Goal: Check status: Check status

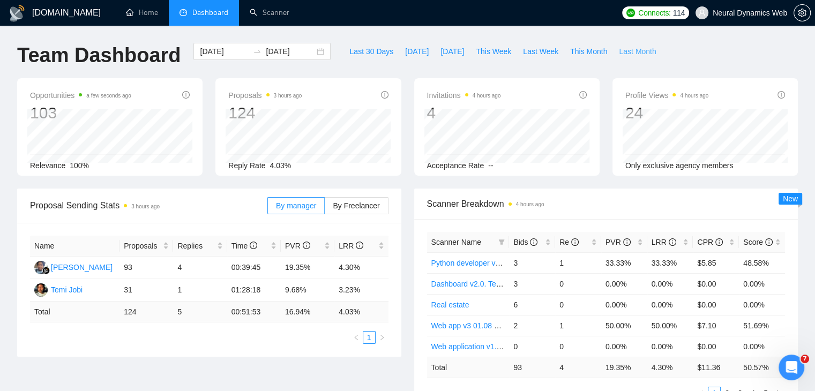
click at [627, 54] on span "Last Month" at bounding box center [637, 52] width 37 height 12
type input "[DATE]"
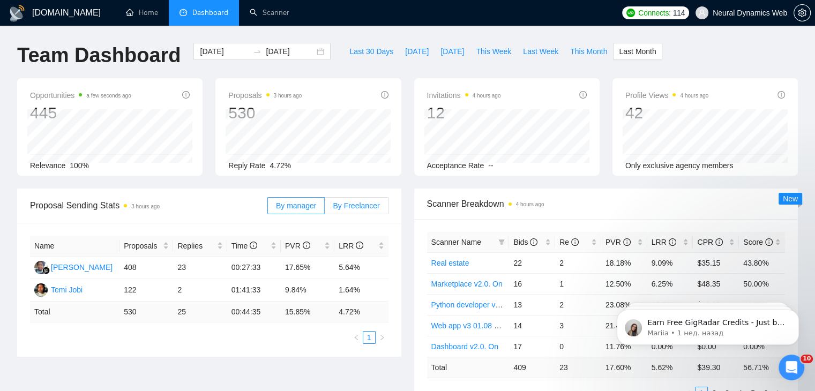
click at [356, 201] on span "By Freelancer" at bounding box center [356, 205] width 47 height 9
click at [325, 208] on input "By Freelancer" at bounding box center [325, 208] width 0 height 0
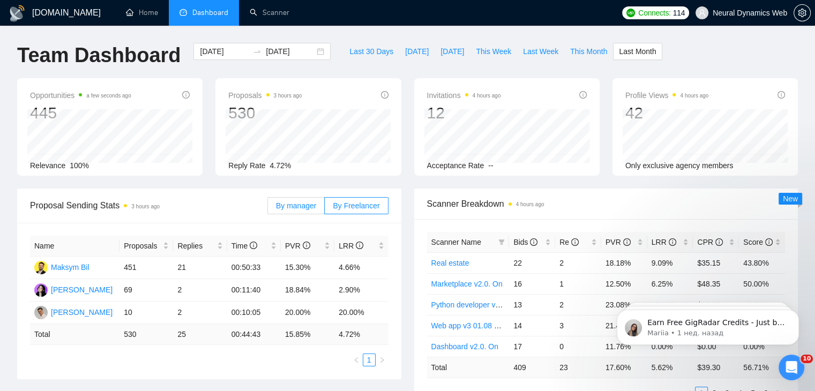
click at [293, 206] on span "By manager" at bounding box center [296, 205] width 40 height 9
click at [268, 208] on input "By manager" at bounding box center [268, 208] width 0 height 0
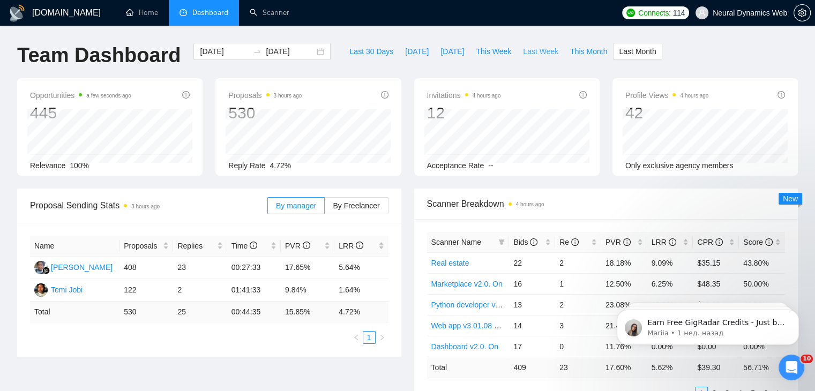
click at [526, 59] on button "Last Week" at bounding box center [540, 51] width 47 height 17
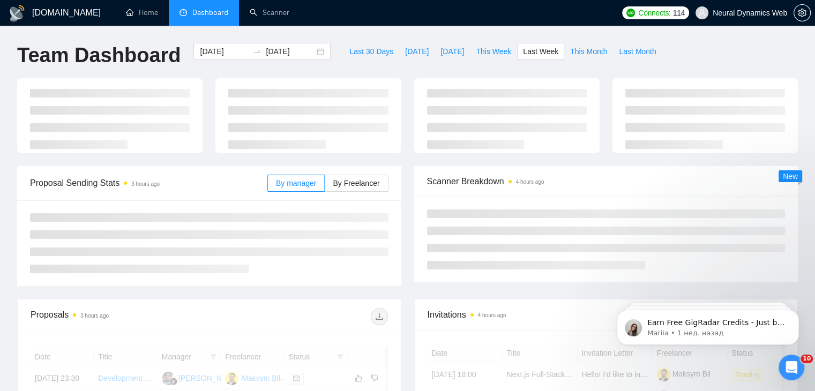
type input "[DATE]"
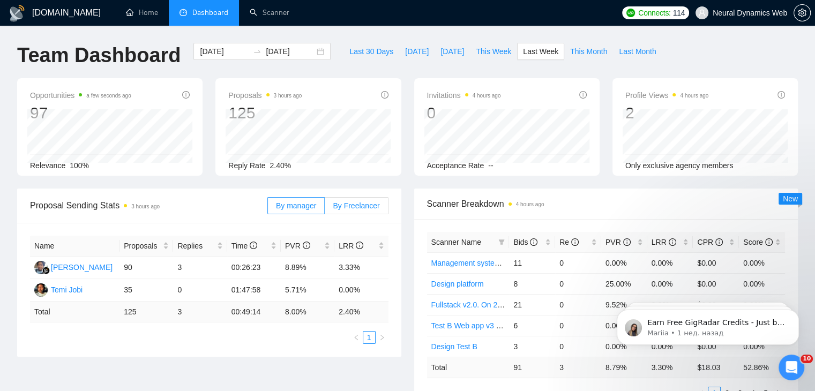
click at [357, 207] on span "By Freelancer" at bounding box center [356, 205] width 47 height 9
click at [325, 208] on input "By Freelancer" at bounding box center [325, 208] width 0 height 0
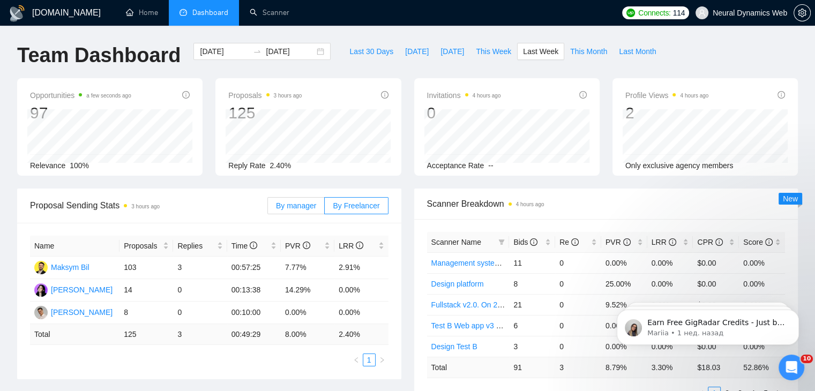
click at [302, 210] on span "By manager" at bounding box center [296, 205] width 40 height 9
click at [268, 208] on input "By manager" at bounding box center [268, 208] width 0 height 0
